Goal: Ask a question: Seek information or help from site administrators or community

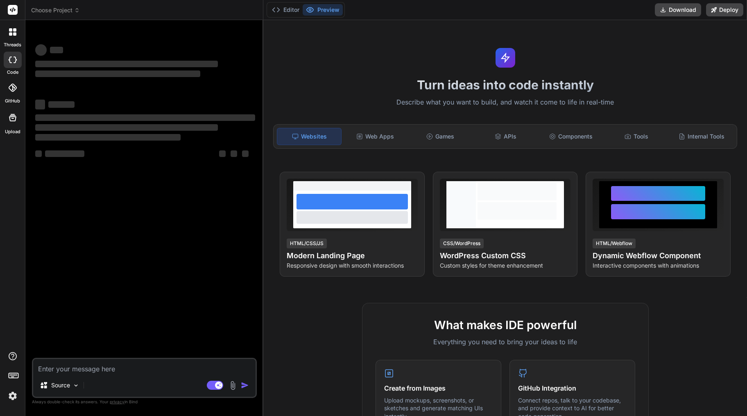
click at [381, 197] on div at bounding box center [352, 202] width 111 height 16
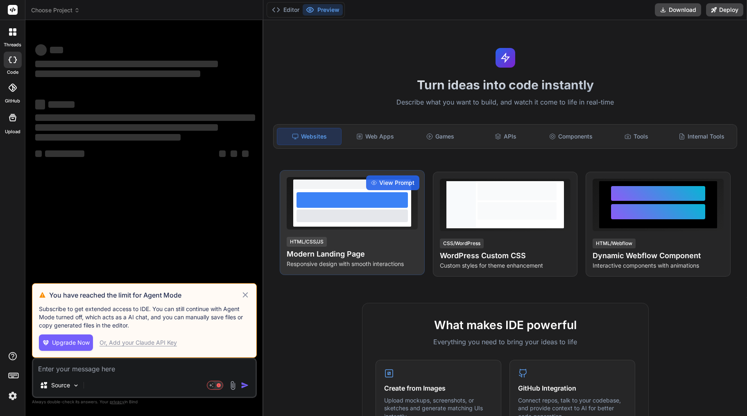
drag, startPoint x: 0, startPoint y: 0, endPoint x: 381, endPoint y: 197, distance: 429.1
click at [381, 197] on div at bounding box center [352, 200] width 111 height 16
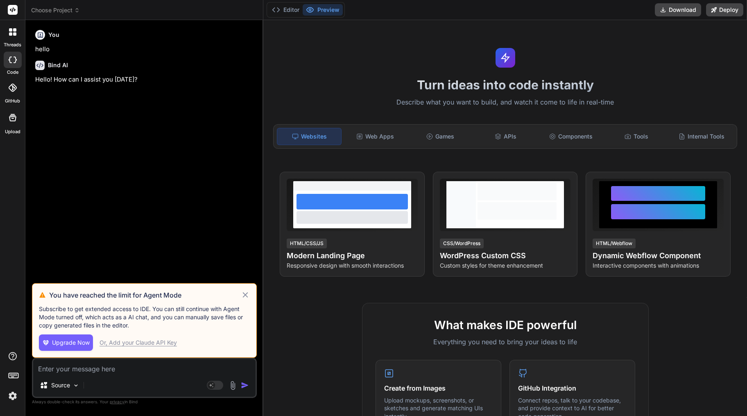
click at [243, 298] on icon at bounding box center [245, 295] width 9 height 10
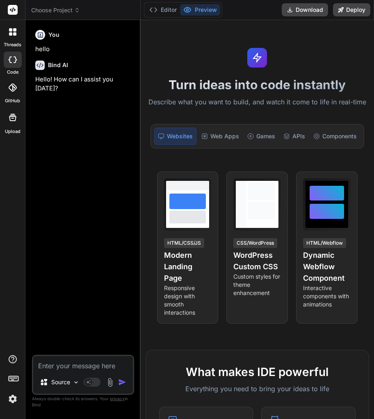
type textarea "x"
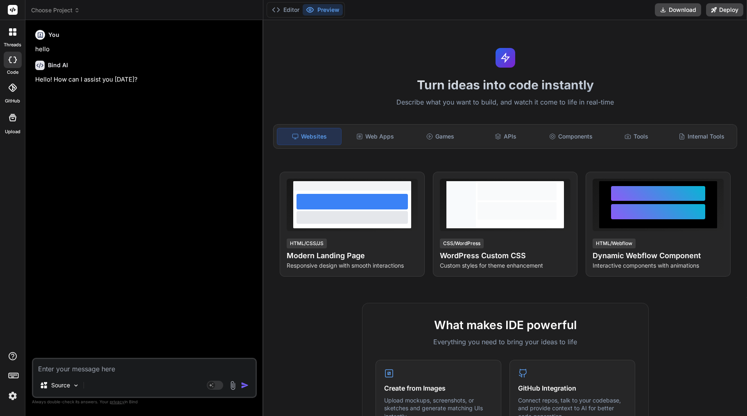
click at [111, 367] on textarea at bounding box center [144, 366] width 222 height 15
type textarea "l"
type textarea "x"
type textarea "le"
type textarea "x"
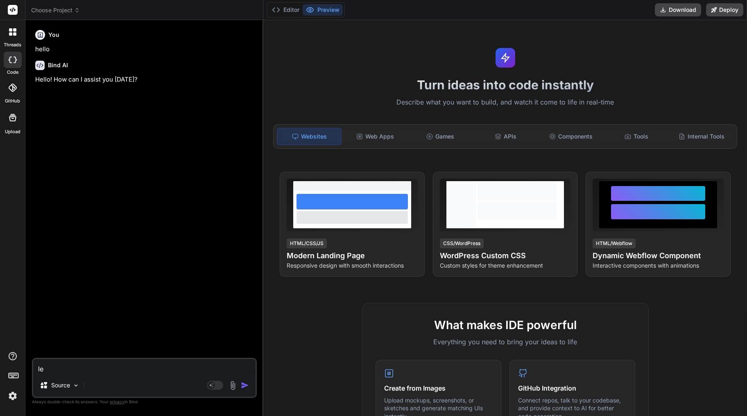
type textarea "let"
type textarea "x"
type textarea "let"
type textarea "x"
type textarea "let m"
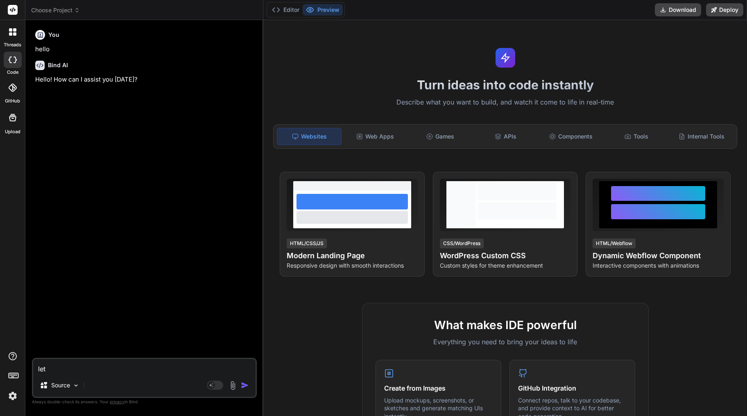
type textarea "x"
type textarea "let me"
type textarea "x"
type textarea "let me"
type textarea "x"
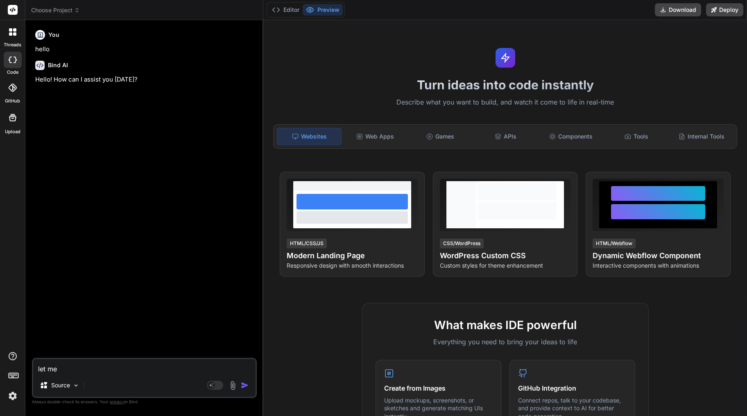
type textarea "let me s"
type textarea "x"
type textarea "let me sh"
type textarea "x"
type textarea "let me sho"
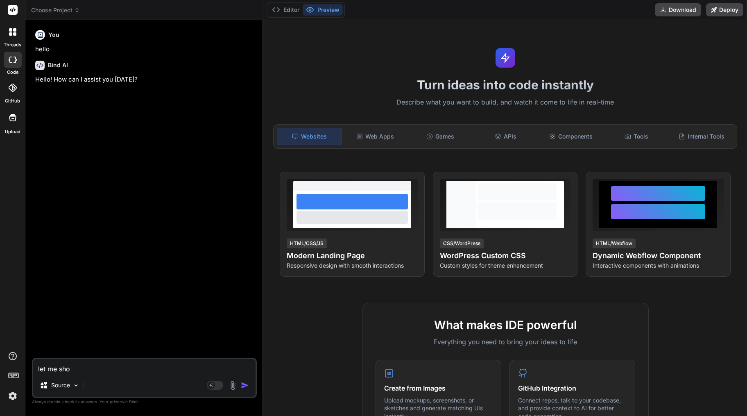
type textarea "x"
type textarea "let me show"
type textarea "x"
type textarea "let me show"
type textarea "x"
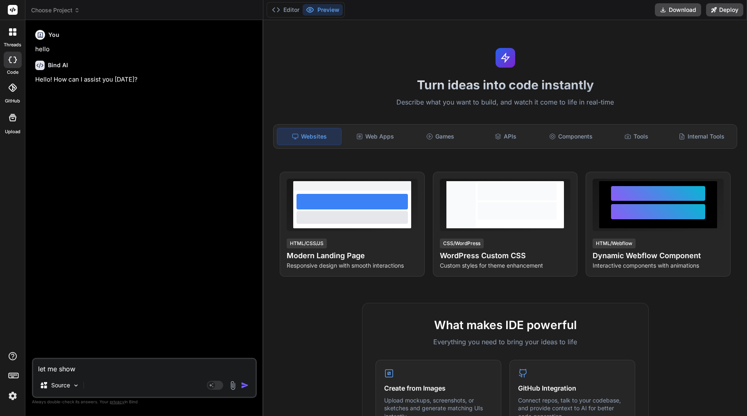
type textarea "let me show y"
type textarea "x"
type textarea "let me show yo"
type textarea "x"
type textarea "let me show you"
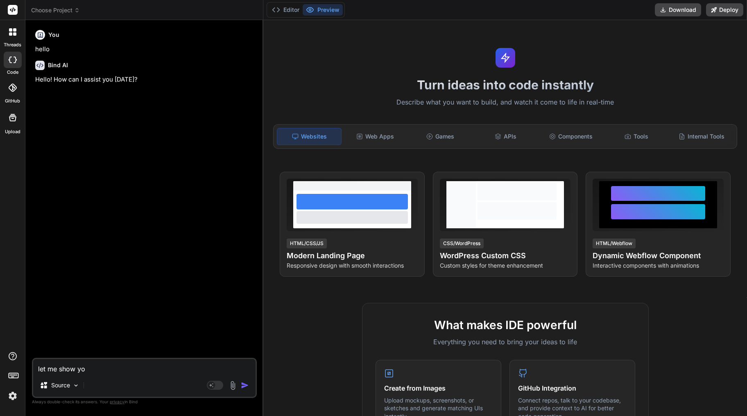
type textarea "x"
type textarea "let me show you"
type textarea "x"
type textarea "let me show you t"
type textarea "x"
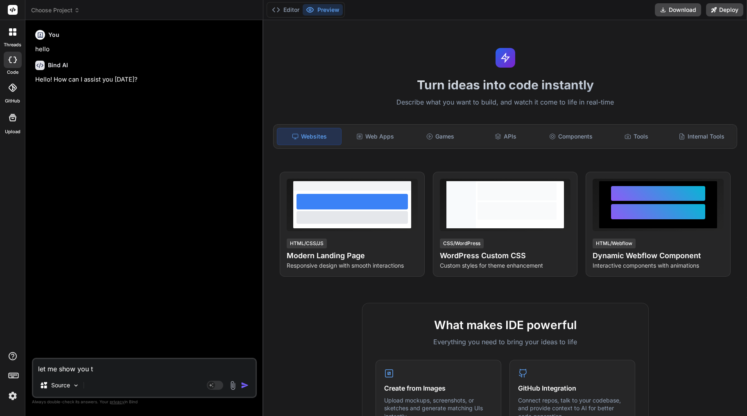
type textarea "let me show you th"
type textarea "x"
type textarea "let me show you the"
type textarea "x"
type textarea "let me show you the p"
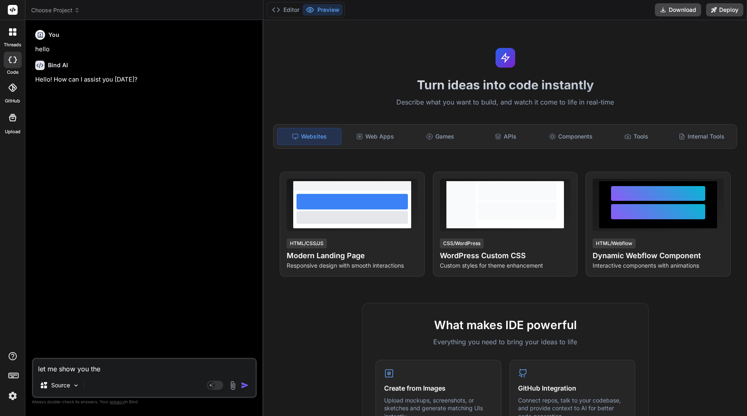
type textarea "x"
type textarea "let me show you the pr"
type textarea "x"
type textarea "let me show you the pro"
type textarea "x"
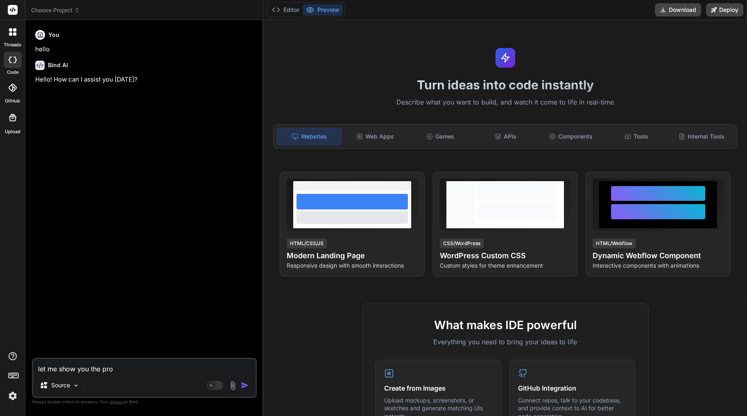
type textarea "let me show you the proj"
type textarea "x"
type textarea "let me show you the proje"
type textarea "x"
type textarea "let me show you the projec"
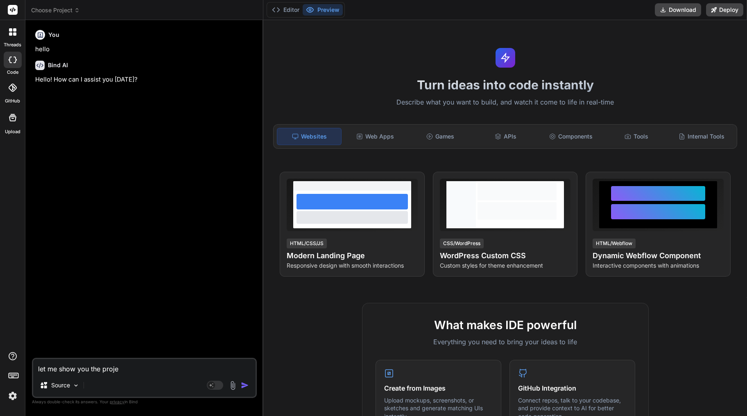
type textarea "x"
type textarea "let me show you the project"
type textarea "x"
type textarea "let me show you the project"
type textarea "x"
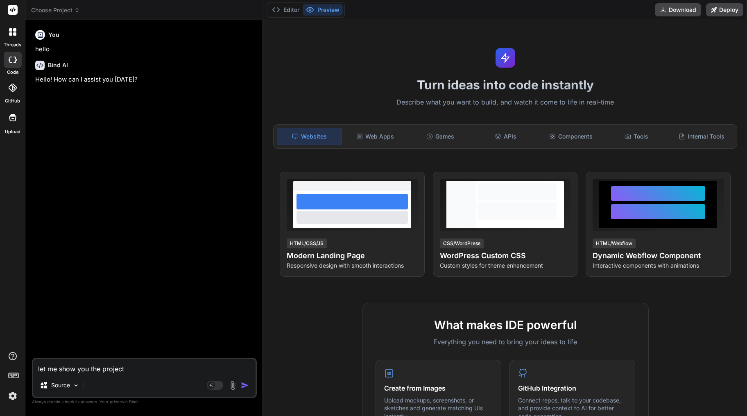
type textarea "let me show you the project i"
type textarea "x"
type textarea "let me show you the project im"
type textarea "x"
type textarea "let me show you the project im"
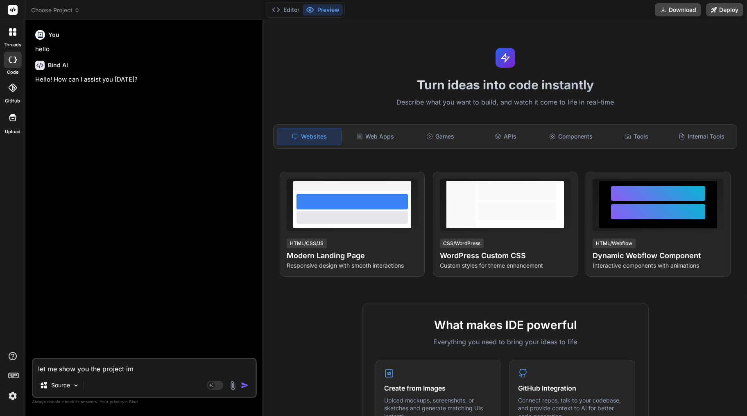
type textarea "x"
type textarea "let me show you the project im w"
type textarea "x"
type textarea "let me show you the project im wo"
type textarea "x"
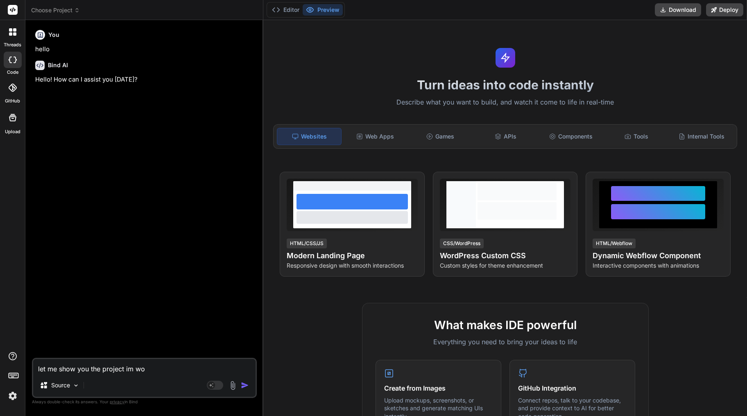
type textarea "let me show you the project im wor"
type textarea "x"
type textarea "let me show you the project im work"
type textarea "x"
type textarea "let me show you the project im worki"
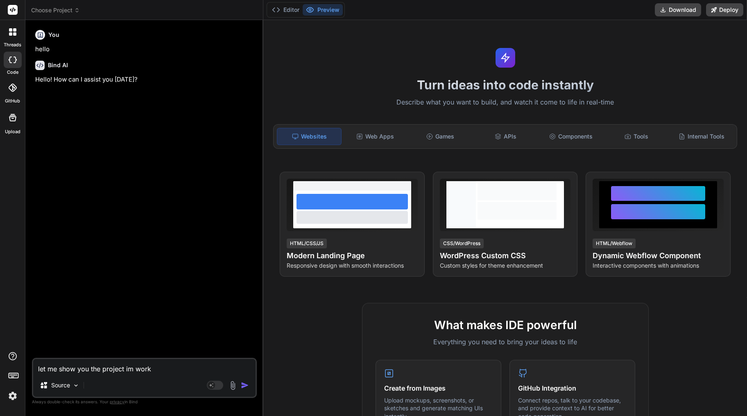
type textarea "x"
type textarea "let me show you the project im workin"
type textarea "x"
type textarea "let me show you the project im working"
type textarea "x"
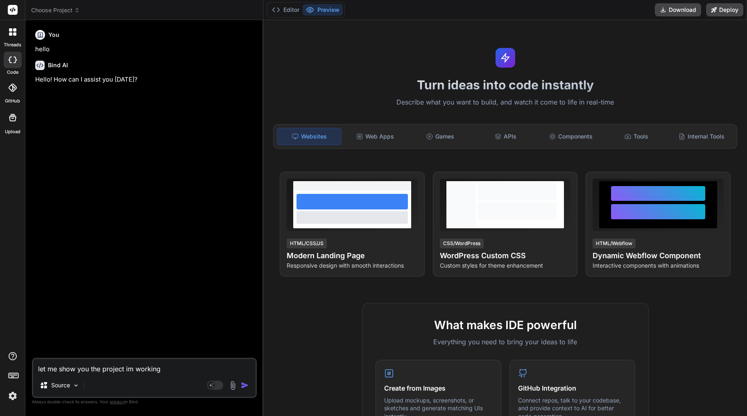
type textarea "let me show you the project im working"
type textarea "x"
type textarea "let me show you the project im working o"
type textarea "x"
type textarea "let me show you the project im working on"
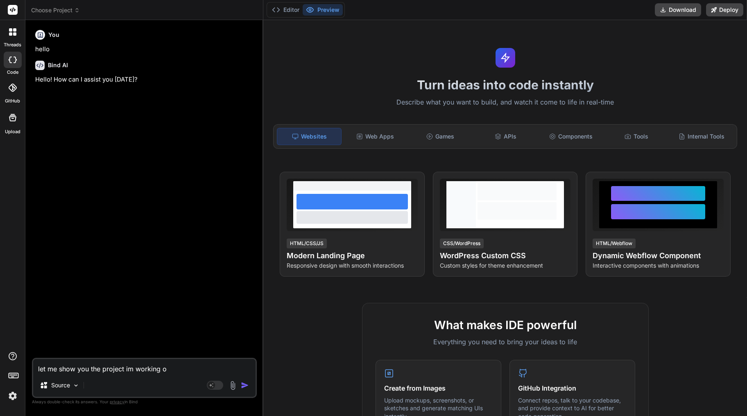
type textarea "x"
type textarea "let me show you the project im working on"
type textarea "x"
type textarea "let me show you the project im working on"
type textarea "x"
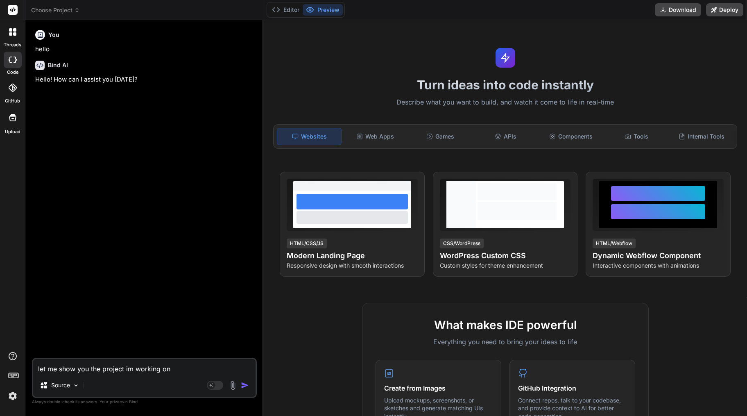
type textarea "let me show you the project im working on."
type textarea "x"
type textarea "let me show you the project im working on."
type textarea "x"
type textarea "let me show you the project im working on. t"
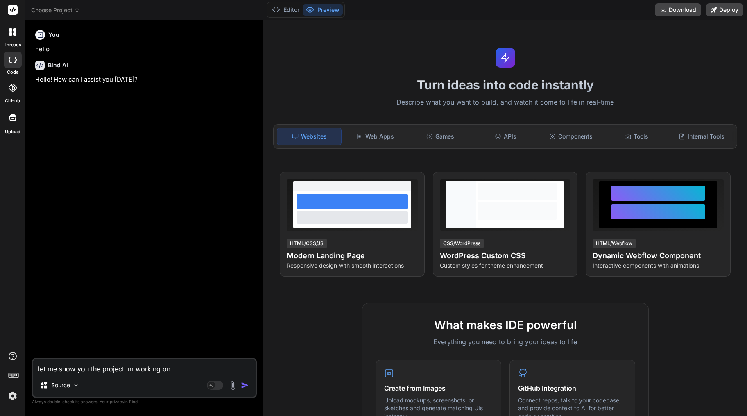
type textarea "x"
type textarea "let me show you the project im working on. th"
type textarea "x"
type textarea "let me show you the project im working on. thi"
type textarea "x"
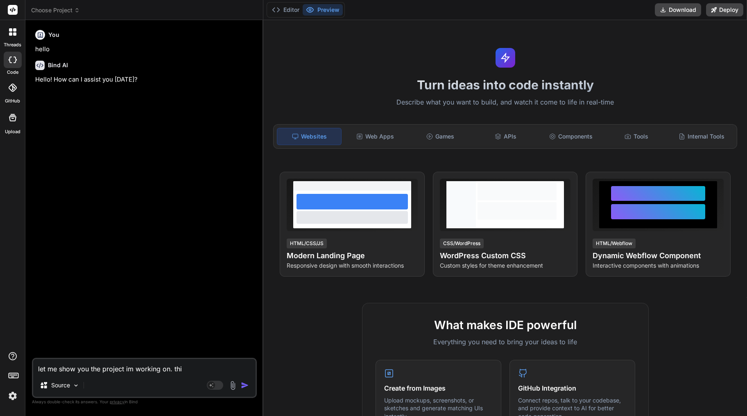
type textarea "let me show you the project im working on. this"
type textarea "x"
type textarea "let me show you the project im working on. this"
type textarea "x"
type textarea "let me show you the project im working on. this i"
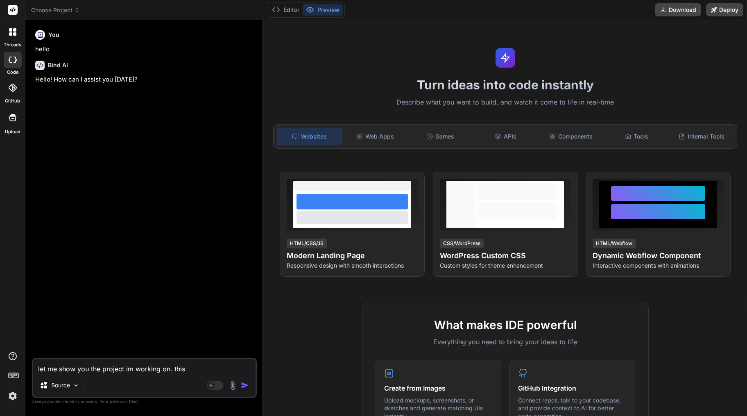
type textarea "x"
type textarea "let me show you the project im working on. this is"
type textarea "x"
type textarea "let me show you the project im working on. this is"
type textarea "x"
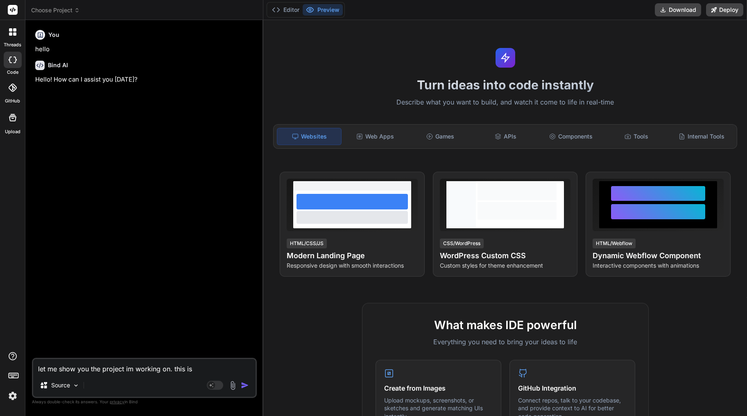
type textarea "let me show you the project im working on. this is w"
type textarea "x"
type textarea "let me show you the project im working on. this is wh"
type textarea "x"
type textarea "let me show you the project im working on. this is wha"
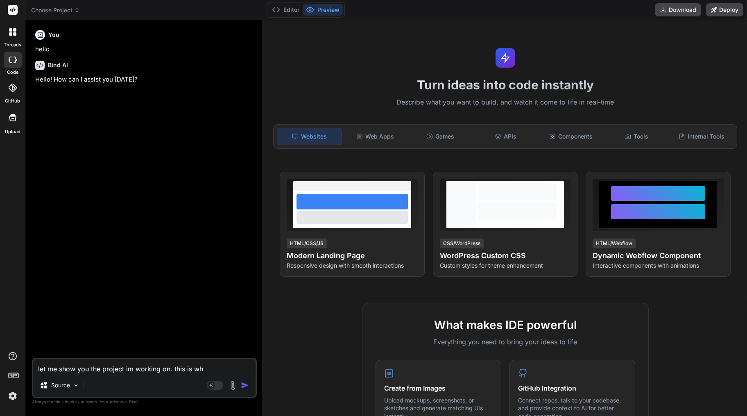
type textarea "x"
type textarea "let me show you the project im working on. this is what"
type textarea "x"
type textarea "let me show you the project im working on. this is what"
type textarea "x"
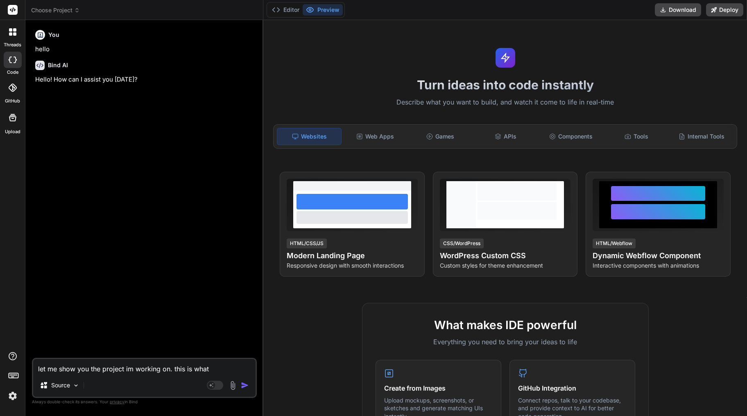
type textarea "let me show you the project im working on. this is what i"
type textarea "x"
type textarea "let me show you the project im working on. this is what i"
type textarea "x"
type textarea "let me show you the project im working on. this is what i w"
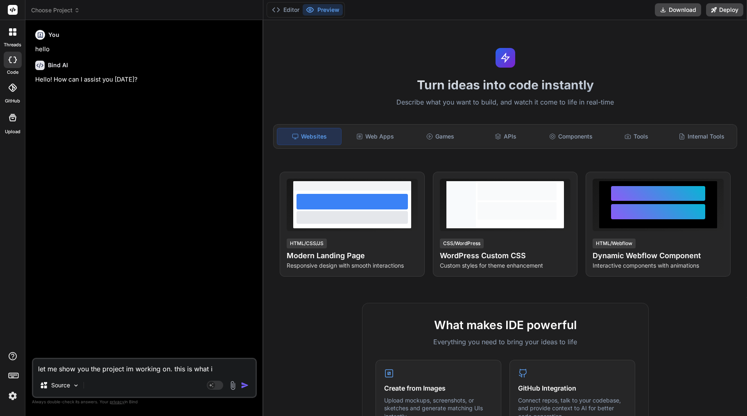
type textarea "x"
type textarea "let me show you the project im working on. this is what i wa"
type textarea "x"
type textarea "let me show you the project im working on. this is what i wan"
type textarea "x"
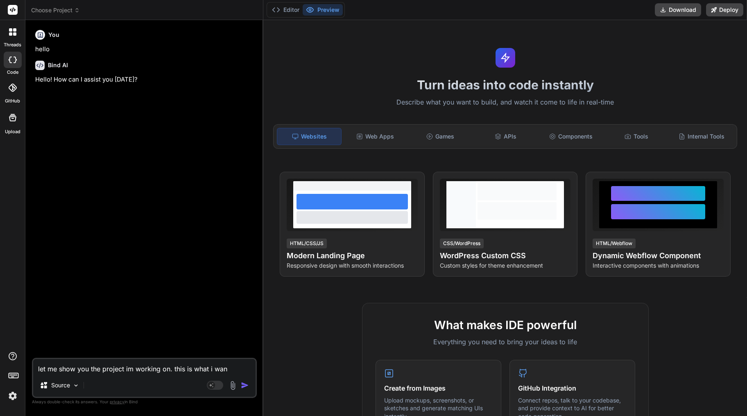
type textarea "let me show you the project im working on. this is what i want"
type textarea "x"
type textarea "let me show you the project im working on. this is what i want"
type textarea "x"
type textarea "let me show you the project im working on. this is what i want t"
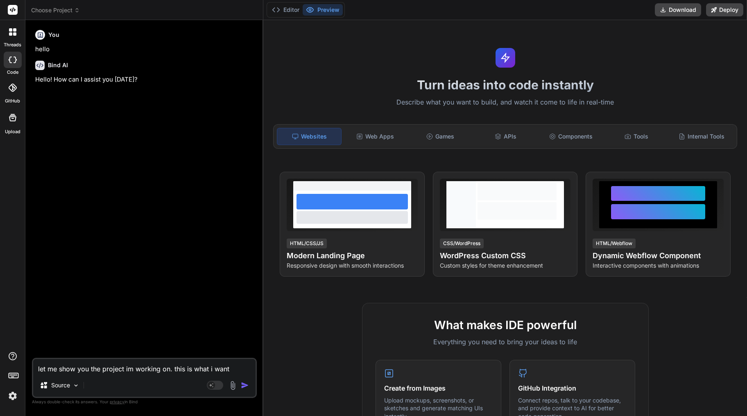
type textarea "x"
type textarea "let me show you the project im working on. this is what i want to"
type textarea "x"
type textarea "let me show you the project im working on. this is what i want to"
type textarea "x"
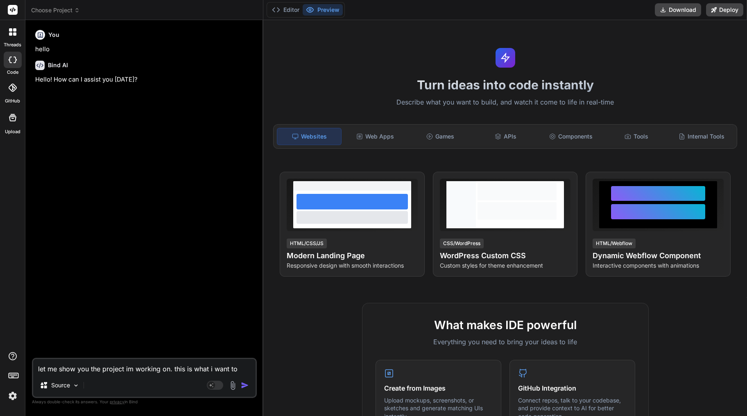
type textarea "let me show you the project im working on. this is what i want to s"
type textarea "x"
type textarea "let me show you the project im working on. this is what i want to se"
type textarea "x"
type textarea "let me show you the project im working on. this is what i want to set"
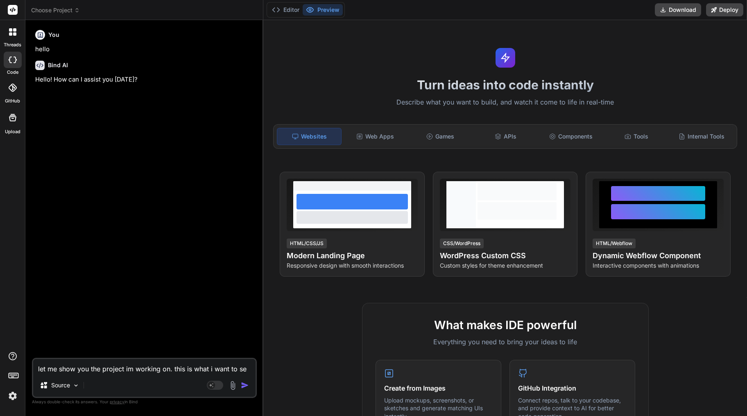
type textarea "x"
type textarea "let me show you the project im working on. this is what i want to set"
type textarea "x"
type textarea "let me show you the project im working on. this is what i want to set u"
type textarea "x"
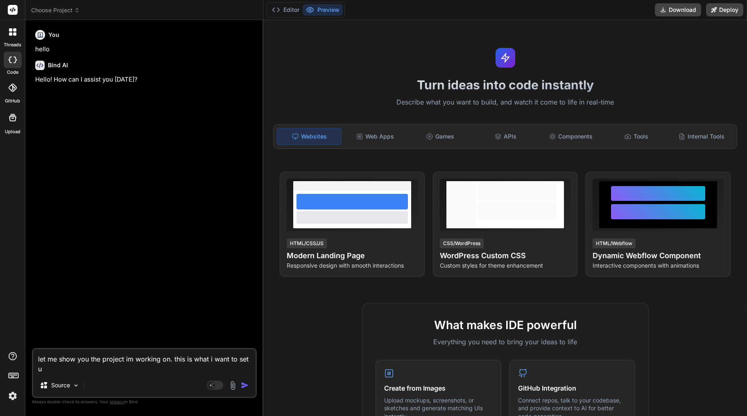
type textarea "let me show you the project im working on. this is what i want to set up"
type textarea "x"
type textarea "let me show you the project im working on. this is what i want to set up"
type textarea "x"
type textarea "let me show you the project im working on. this is what i want to set up"
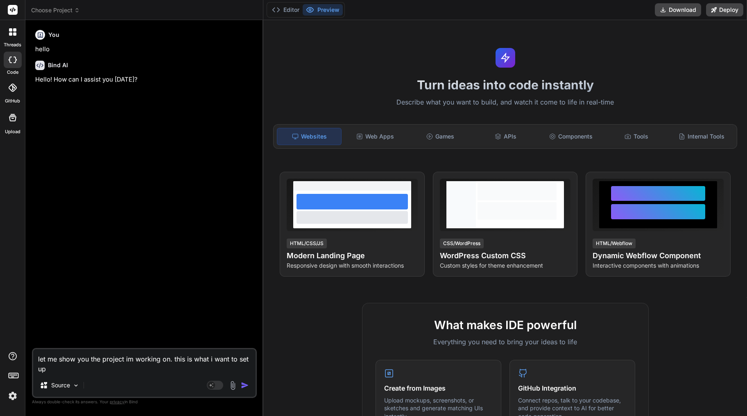
type textarea "x"
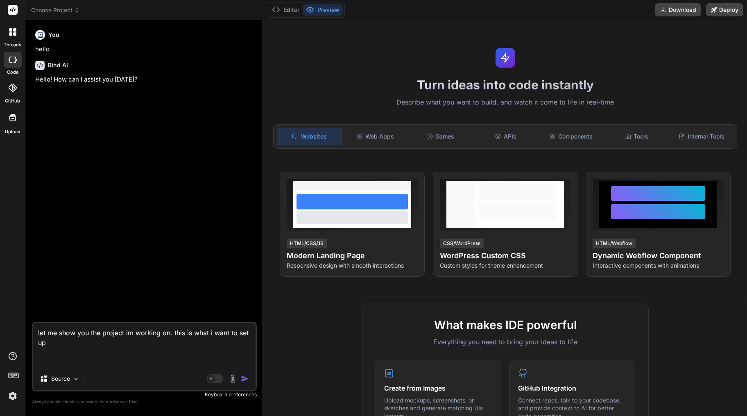
paste textarea "i want to use the following application below inside of my crm. would it be pos…"
type textarea "let me show you the project im working on. this is what i want to set up i want…"
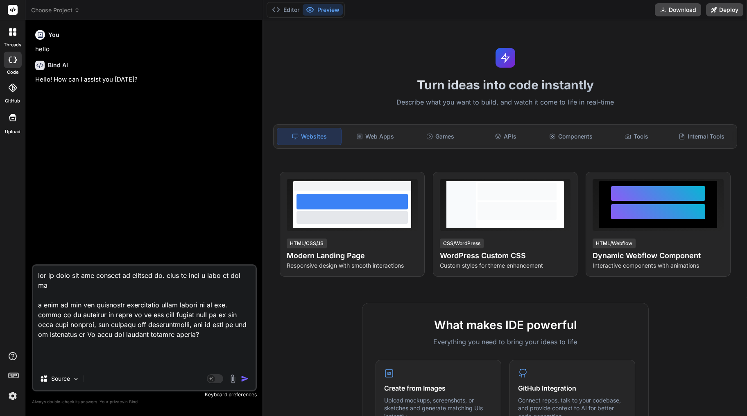
scroll to position [52479, 0]
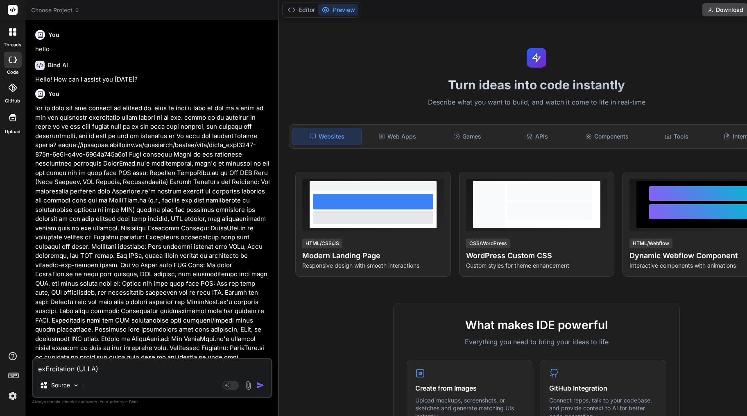
type textarea "x"
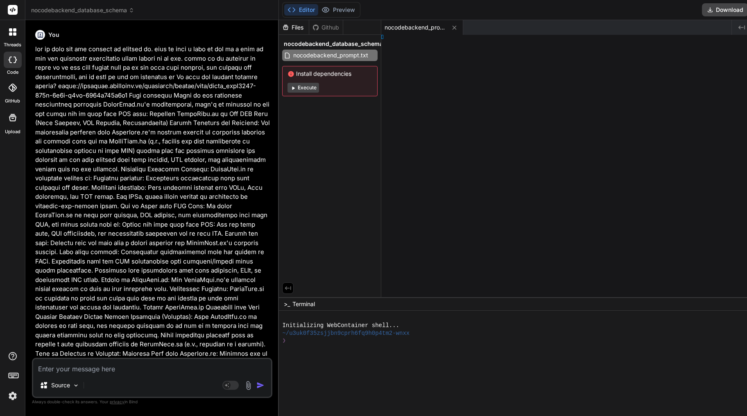
type textarea "x"
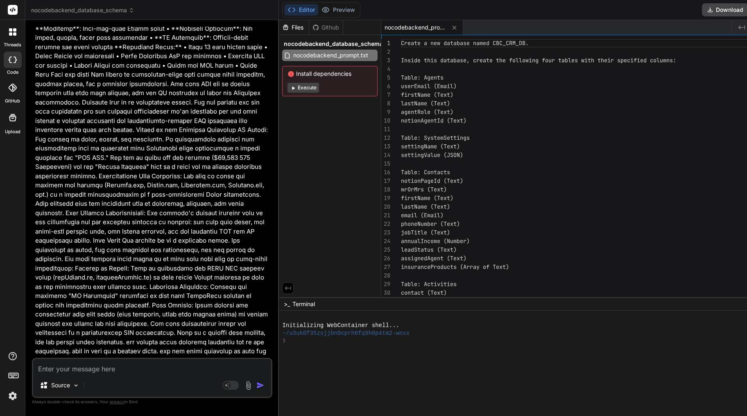
scroll to position [18796, 0]
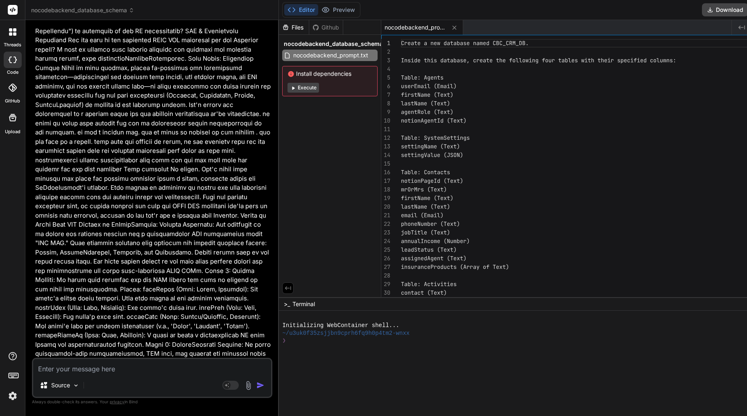
drag, startPoint x: 402, startPoint y: 41, endPoint x: 537, endPoint y: 55, distance: 135.1
click at [537, 55] on div "6 7 8 9 10 11 12 13 14 15 16 17 18 19 20 21 22 23 24 25 26 27 28 29 30 31 5 3 4…" at bounding box center [592, 170] width 422 height 262
click at [476, 85] on div "userEmail (Email) firstName (Text) lastName (Text) agentRole (Text) notionAgent…" at bounding box center [585, 194] width 369 height 310
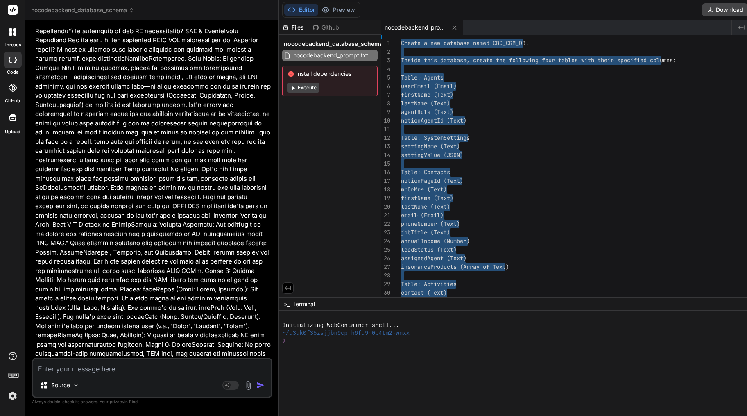
type textarea "Create a new database named CBC_CRM_DB. Inside this database, create the follow…"
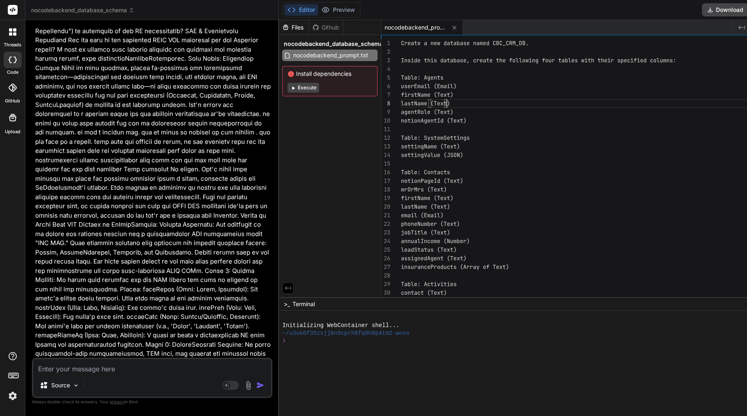
click at [511, 102] on div "userEmail (Email) firstName (Text) lastName (Text) agentRole (Text) notionAgent…" at bounding box center [585, 194] width 369 height 310
click at [110, 363] on textarea at bounding box center [152, 366] width 238 height 15
click at [109, 367] on textarea at bounding box center [152, 366] width 238 height 15
type textarea "s"
type textarea "x"
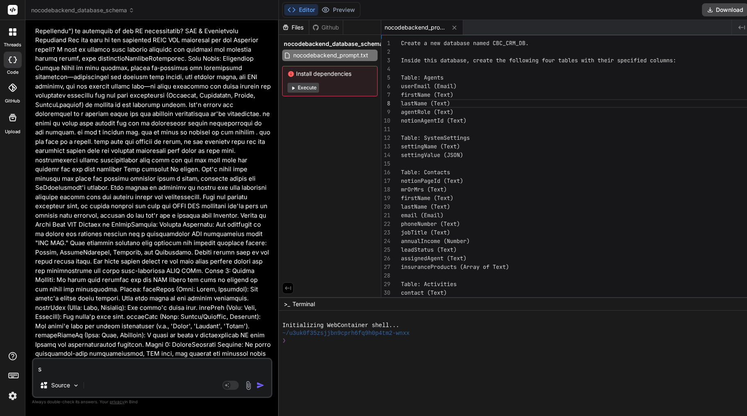
type textarea "sh"
type textarea "x"
type textarea "sho"
type textarea "x"
type textarea "shou"
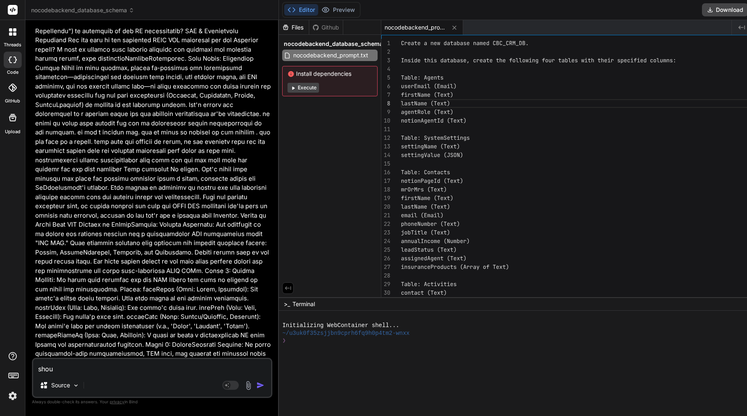
type textarea "x"
type textarea "shoul"
type textarea "x"
type textarea "should"
type textarea "x"
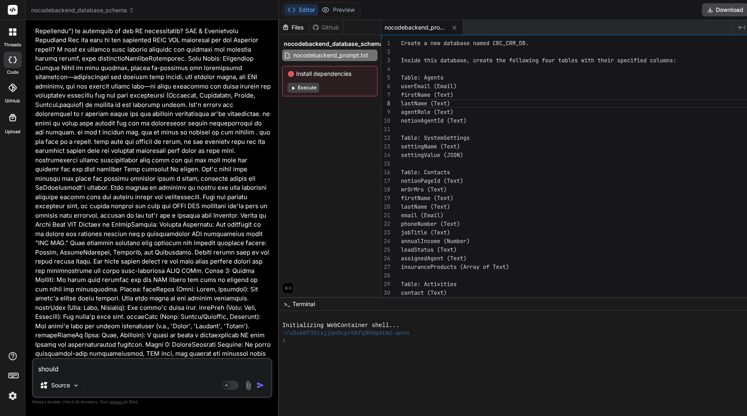
type textarea "should"
type textarea "x"
type textarea "should i"
type textarea "x"
type textarea "should i"
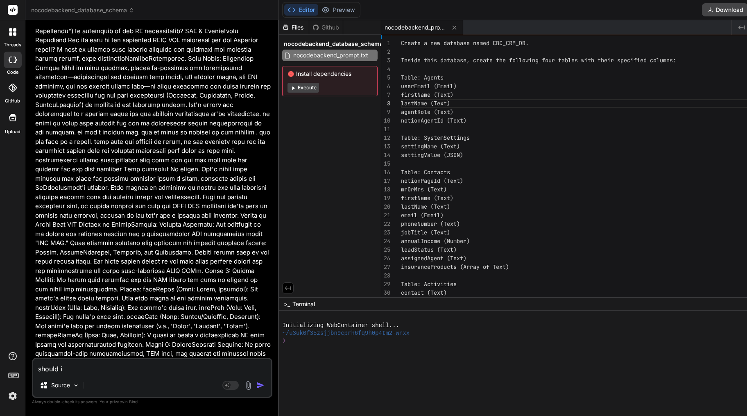
type textarea "x"
type textarea "should i p"
type textarea "x"
type textarea "should i pa"
type textarea "x"
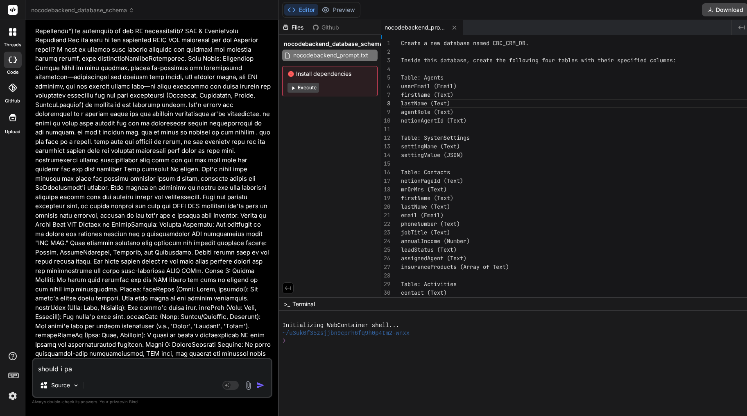
type textarea "should i pas"
type textarea "x"
type textarea "should i past"
type textarea "x"
type textarea "should i past"
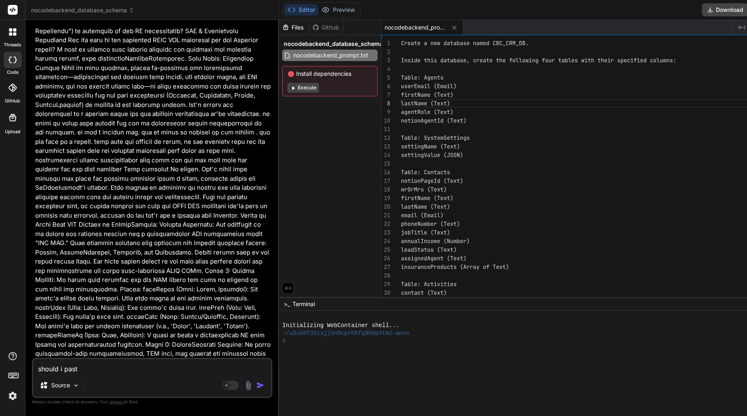
type textarea "x"
type textarea "should i past"
type textarea "x"
type textarea "should i paste"
type textarea "x"
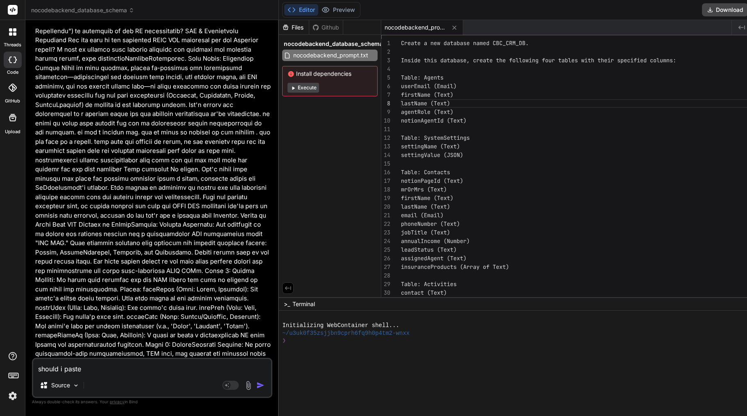
type textarea "should i paste"
type textarea "x"
type textarea "should i paste e"
type textarea "x"
type textarea "should i paste ea"
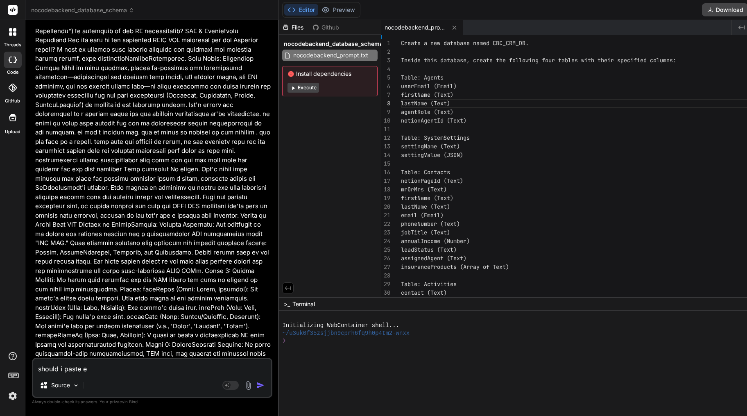
type textarea "x"
type textarea "should i paste eac"
type textarea "x"
type textarea "should i paste each"
type textarea "x"
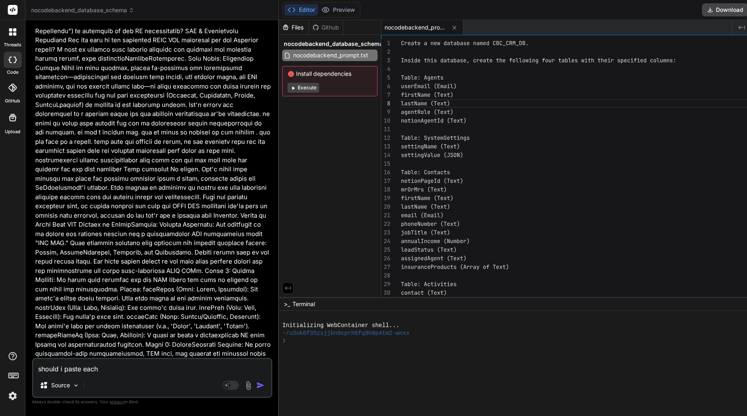
type textarea "should i paste each"
type textarea "x"
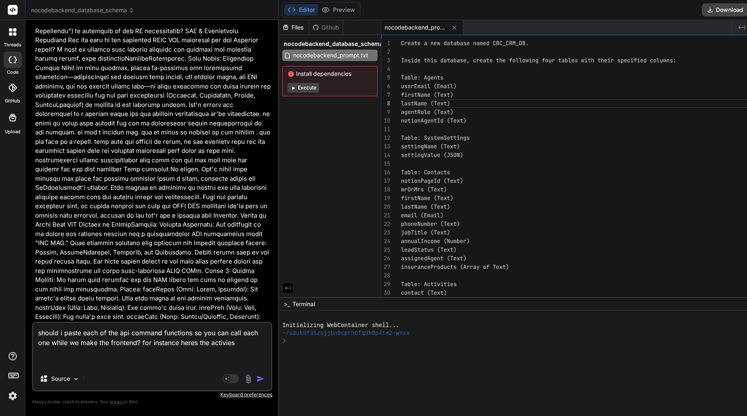
paste textarea "curl -X 'POST' \ '[URL][DOMAIN_NAME]' \ -H 'accept: application/json' \ -H 'Con…"
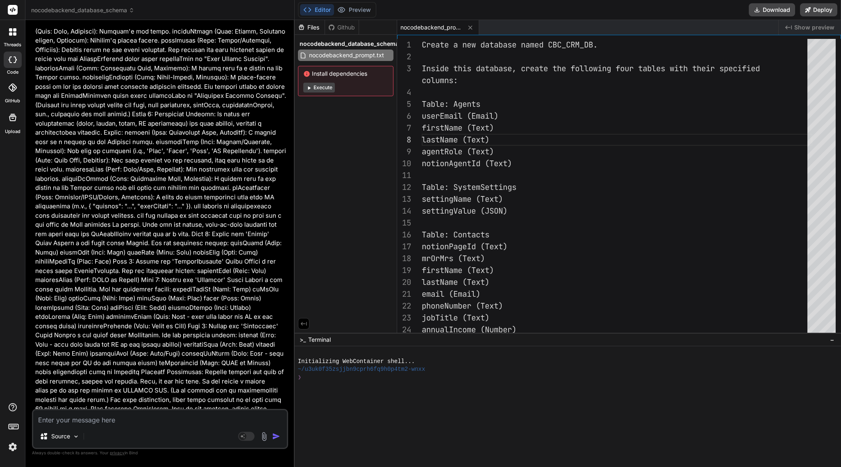
scroll to position [18039, 0]
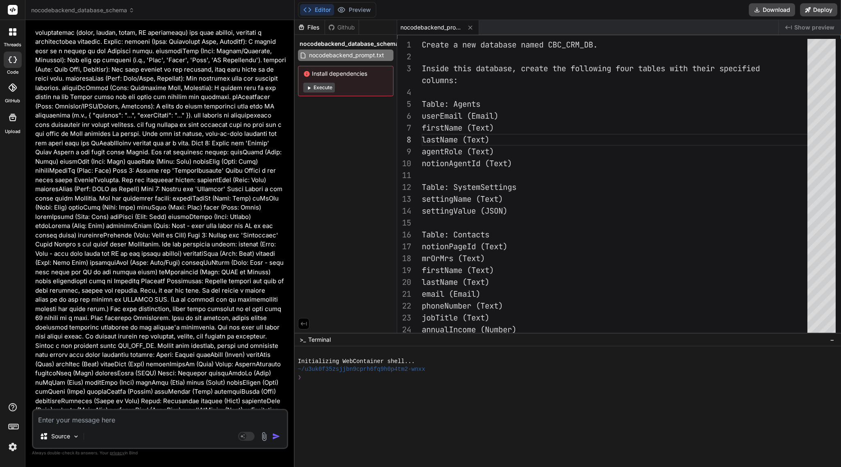
click at [102, 415] on textarea at bounding box center [160, 417] width 254 height 15
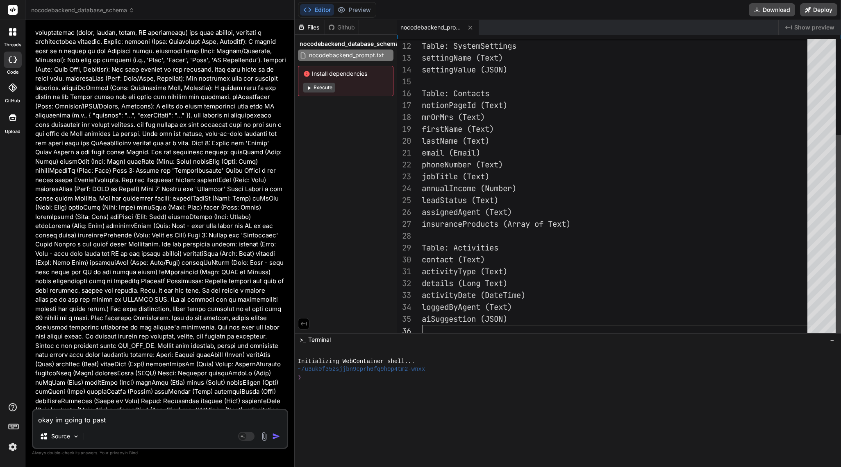
scroll to position [0, 0]
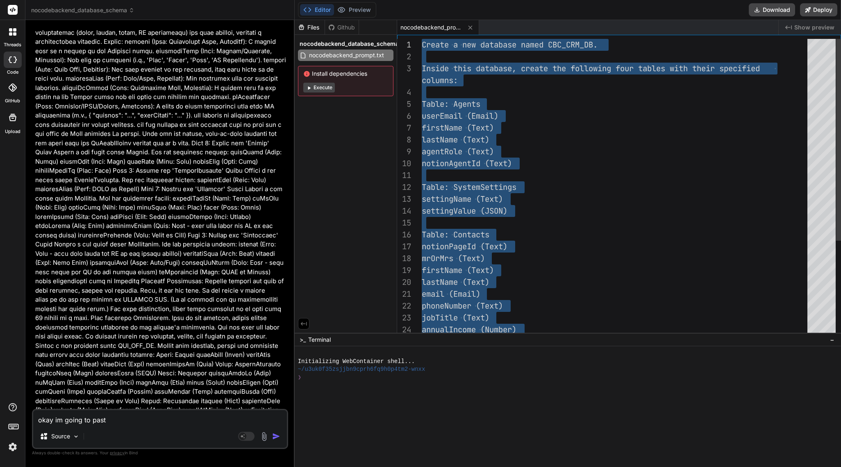
drag, startPoint x: 512, startPoint y: 331, endPoint x: 412, endPoint y: 44, distance: 303.7
